Goal: Transaction & Acquisition: Purchase product/service

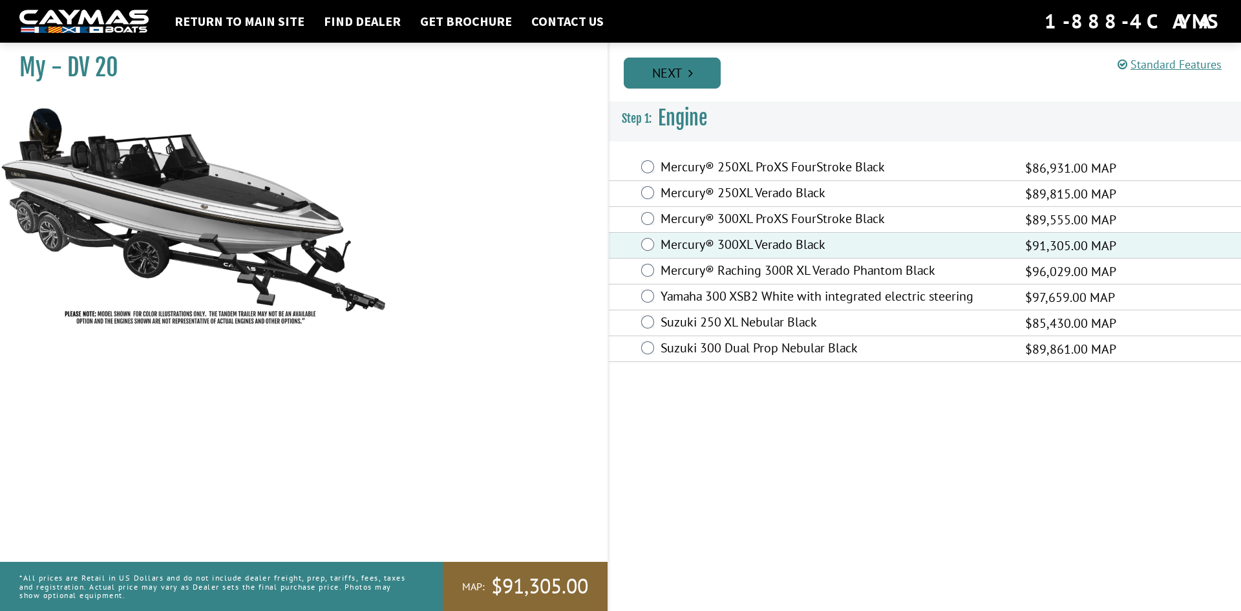
click at [656, 78] on link "Next" at bounding box center [672, 73] width 97 height 31
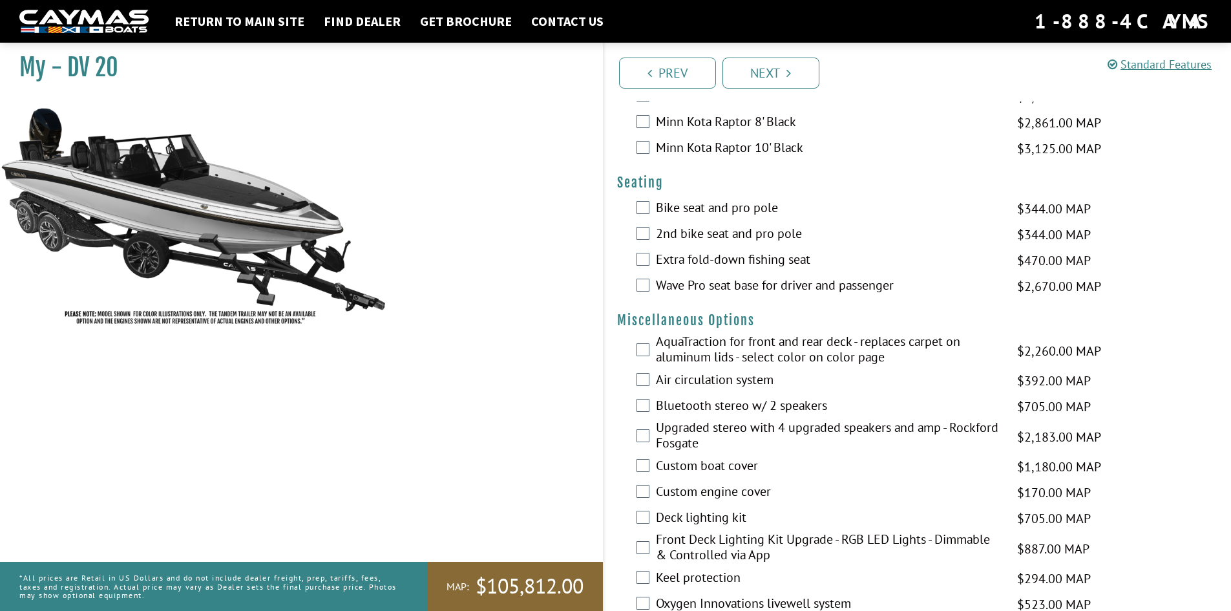
scroll to position [1293, 0]
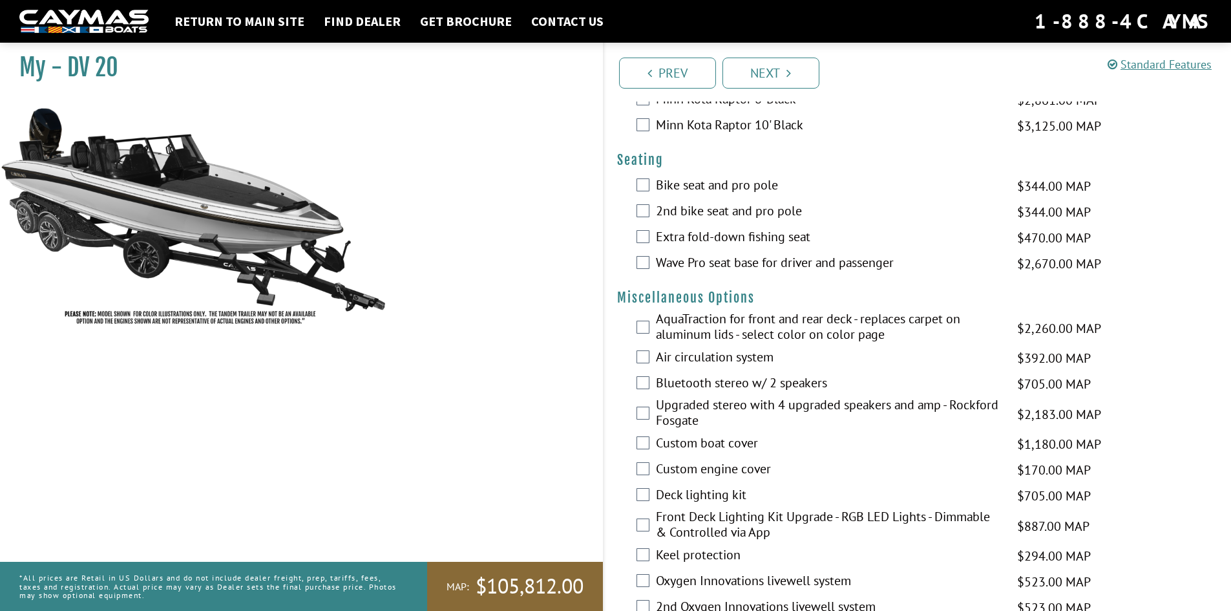
click at [655, 182] on div "Bike seat and pro pole $344.00 MAP $406.00 MSRP" at bounding box center [918, 186] width 628 height 26
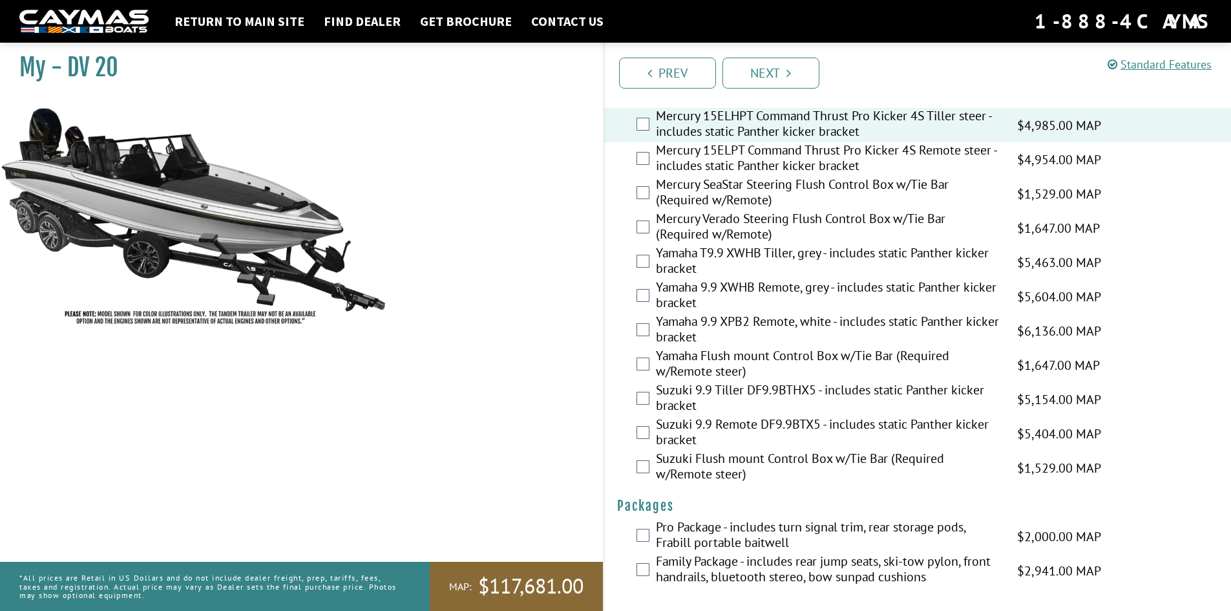
scroll to position [3208, 0]
click at [769, 74] on link "Next" at bounding box center [771, 73] width 97 height 31
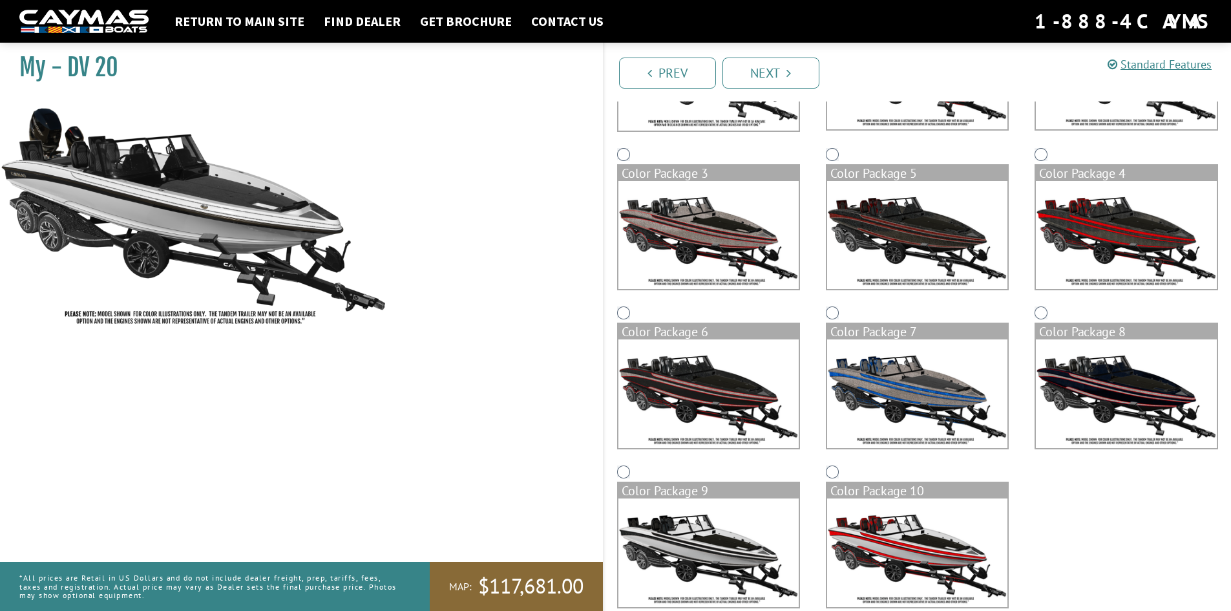
scroll to position [250, 0]
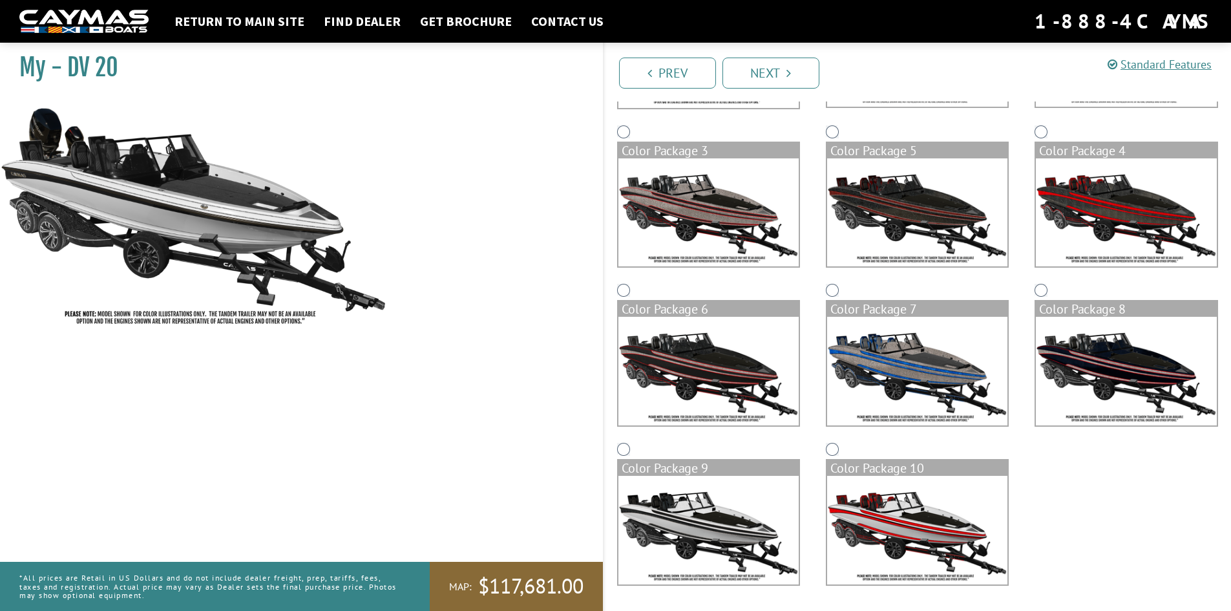
click at [917, 518] on img at bounding box center [917, 530] width 180 height 109
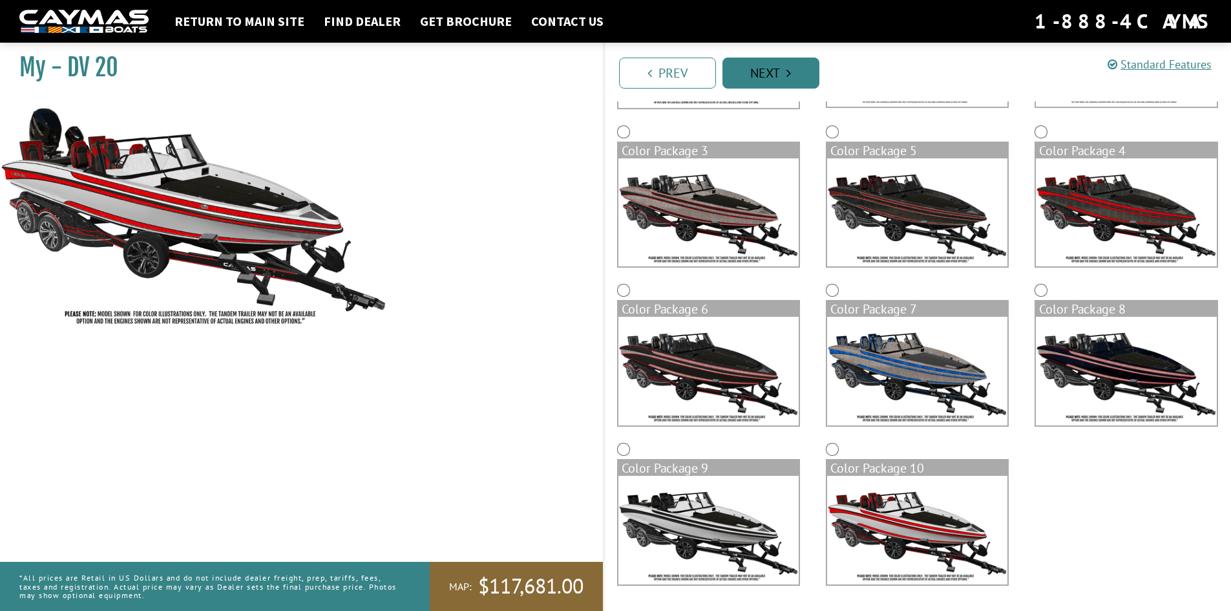
click at [762, 69] on link "Next" at bounding box center [771, 73] width 97 height 31
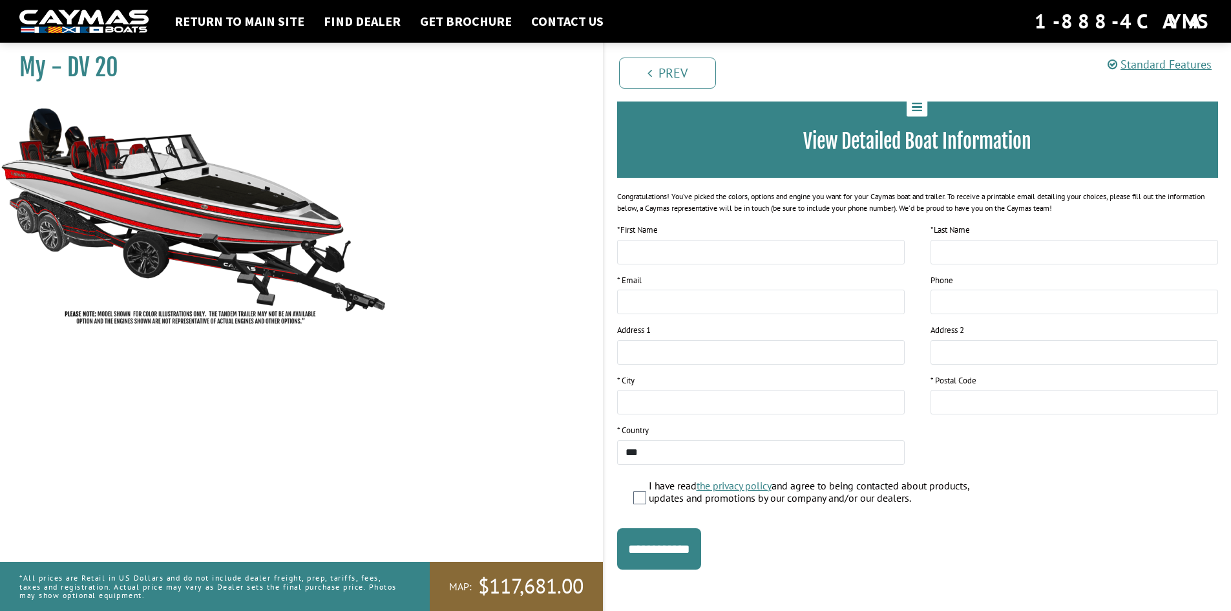
scroll to position [83, 0]
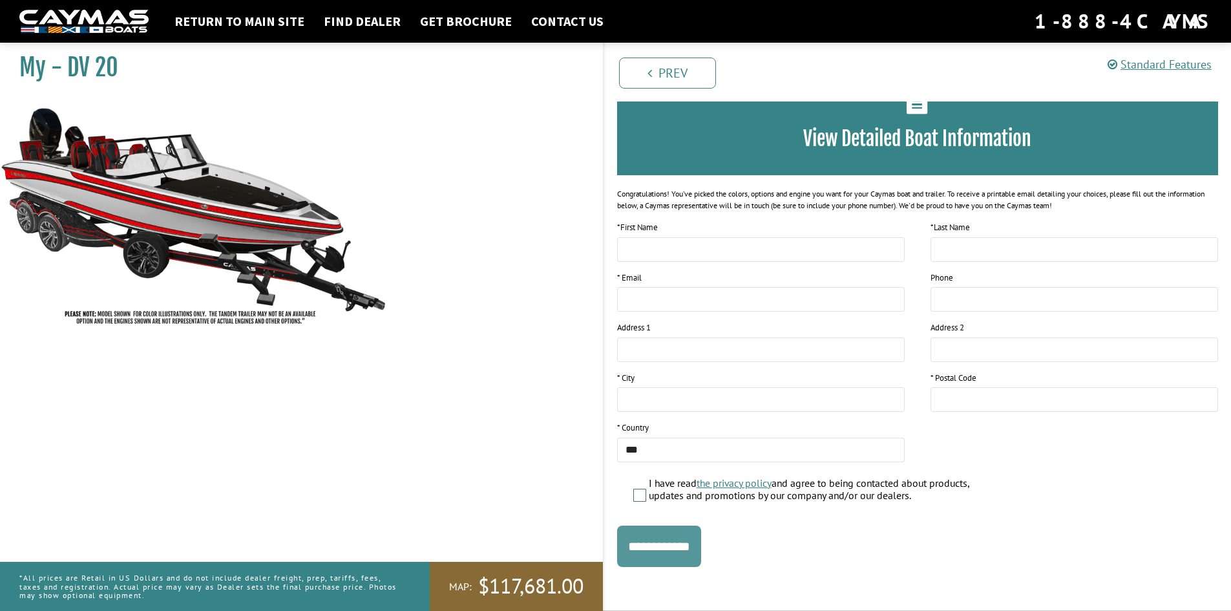
click at [662, 547] on input "**********" at bounding box center [659, 545] width 84 height 41
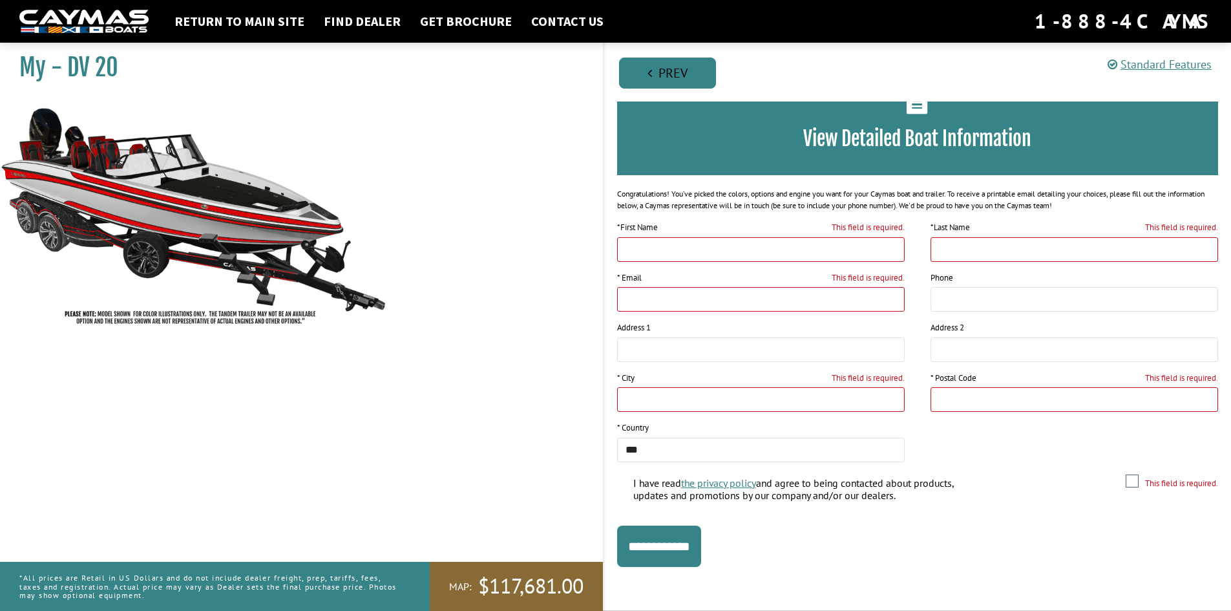
click at [689, 69] on link "Prev" at bounding box center [667, 73] width 97 height 31
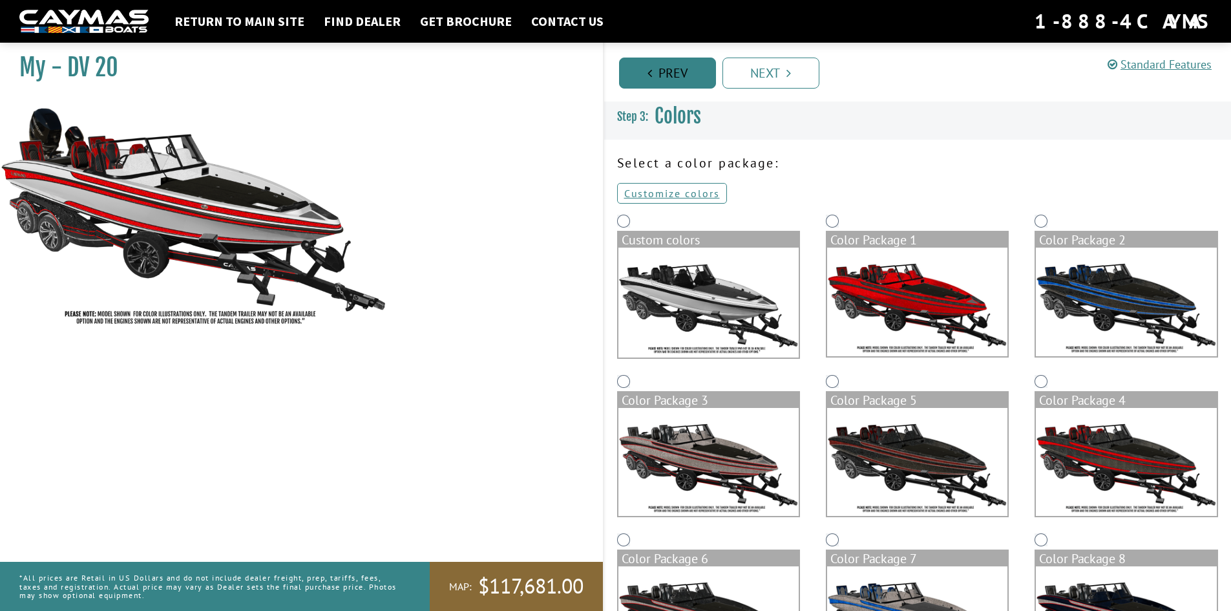
scroll to position [0, 0]
click at [688, 70] on link "Prev" at bounding box center [667, 73] width 97 height 31
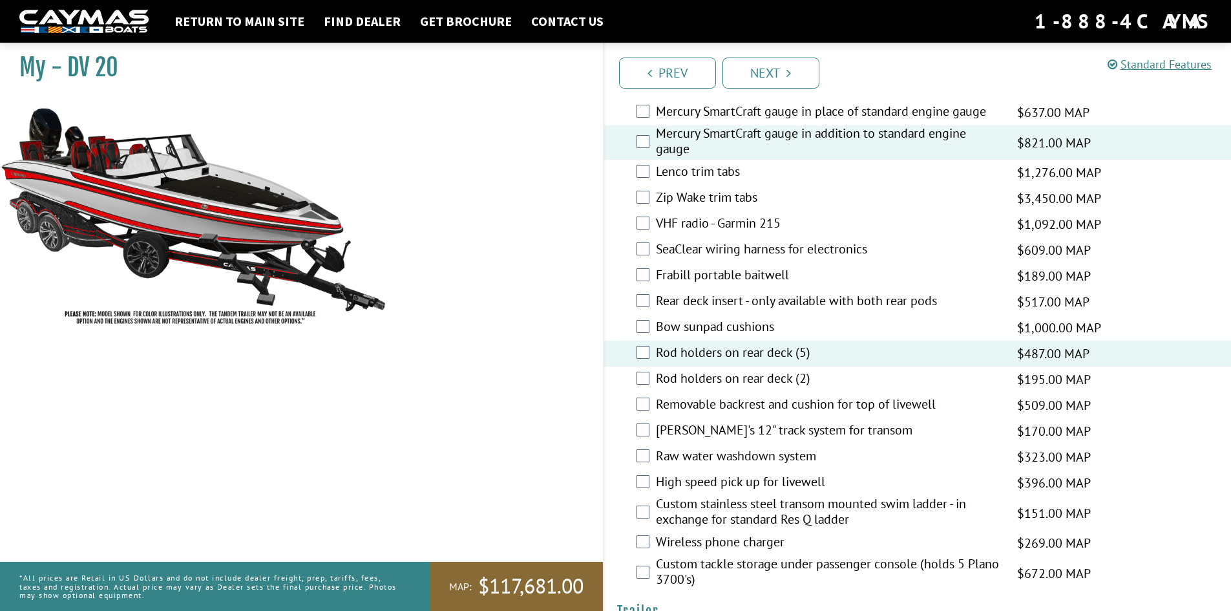
scroll to position [2045, 0]
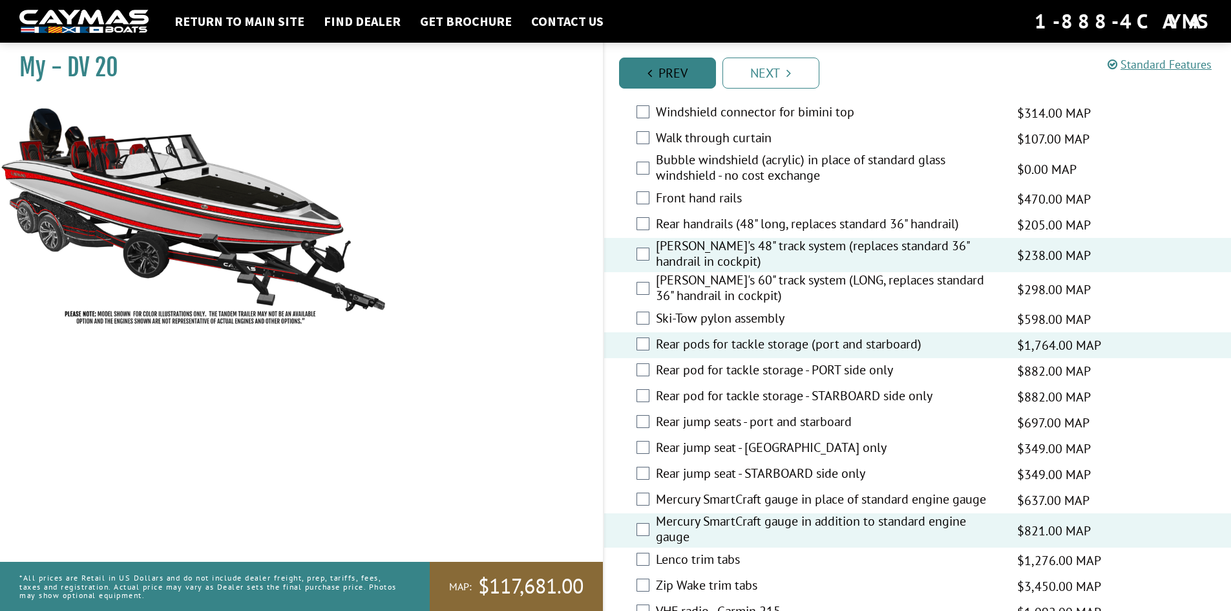
click at [683, 67] on link "Prev" at bounding box center [667, 73] width 97 height 31
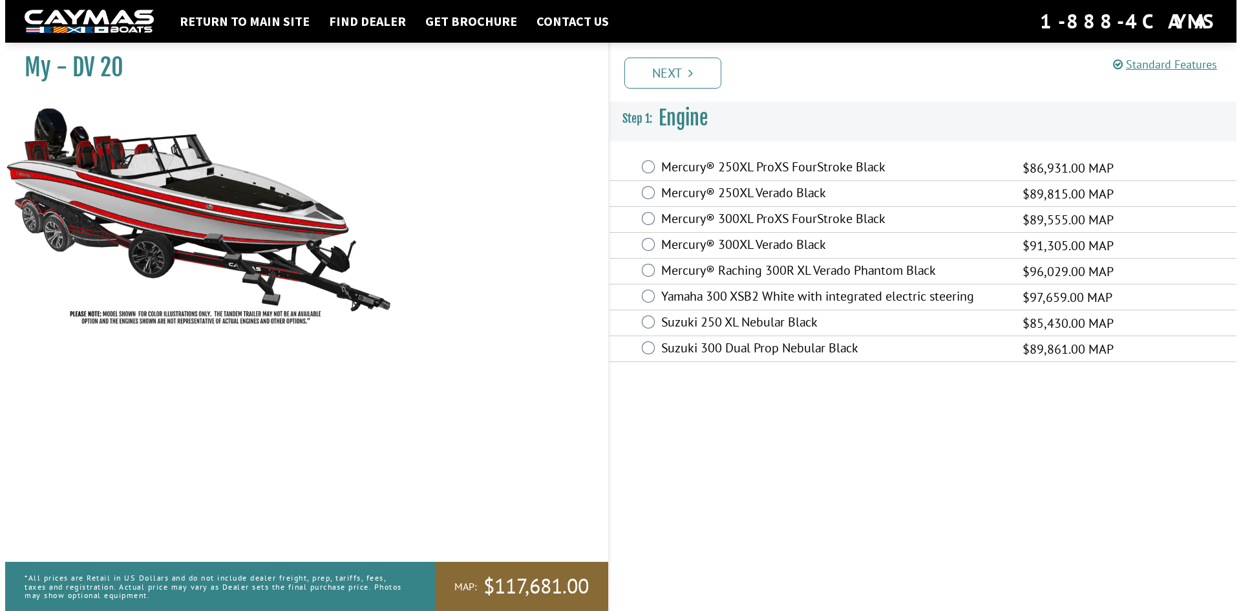
scroll to position [0, 0]
